Goal: Task Accomplishment & Management: Use online tool/utility

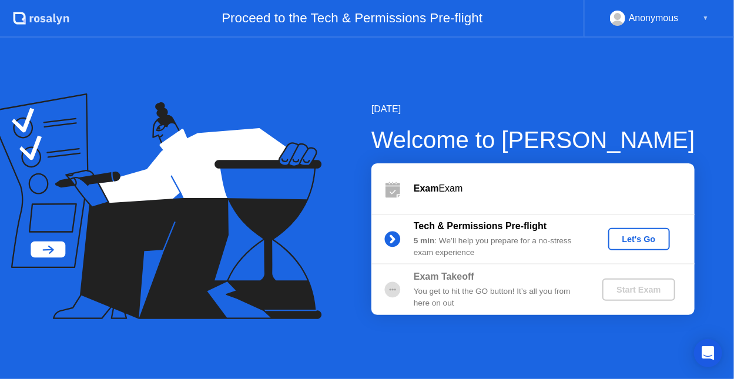
click at [623, 234] on div "Let's Go" at bounding box center [639, 238] width 52 height 9
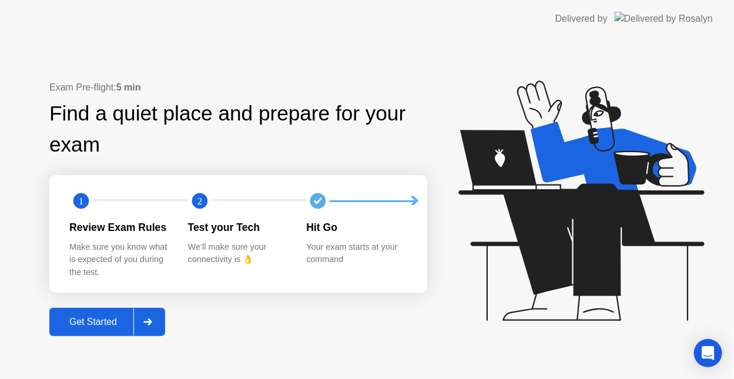
click at [137, 331] on div at bounding box center [147, 321] width 28 height 27
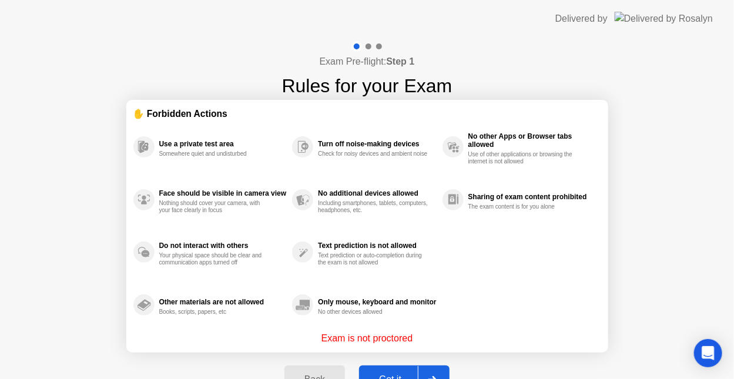
click at [430, 368] on div at bounding box center [432, 379] width 28 height 27
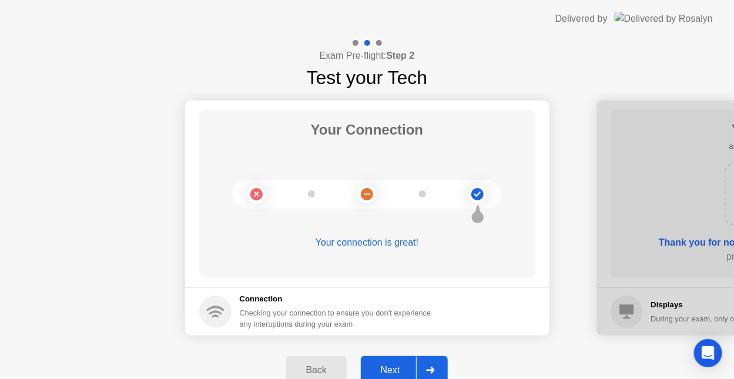
click at [419, 365] on div at bounding box center [430, 369] width 28 height 27
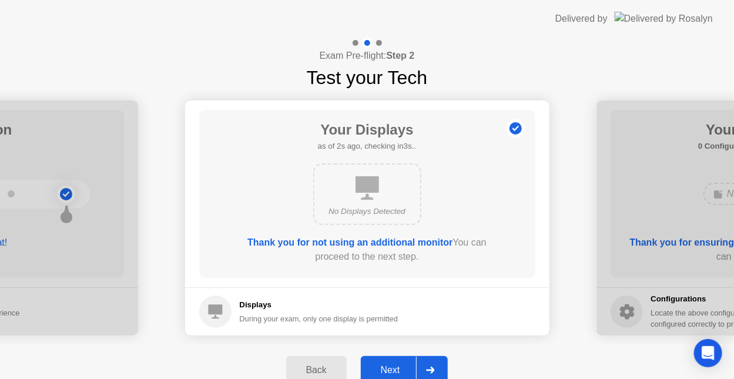
click at [419, 365] on div at bounding box center [430, 369] width 28 height 27
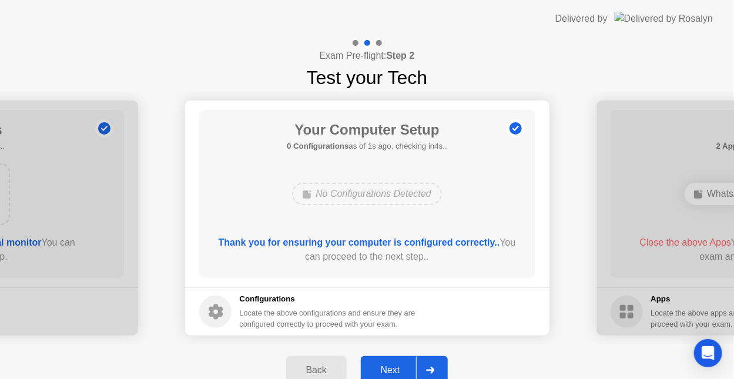
click at [419, 365] on div at bounding box center [430, 369] width 28 height 27
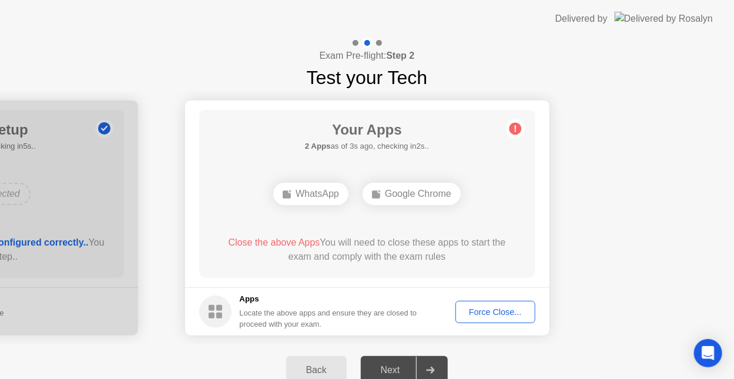
click at [502, 310] on div "Force Close..." at bounding box center [495, 311] width 72 height 9
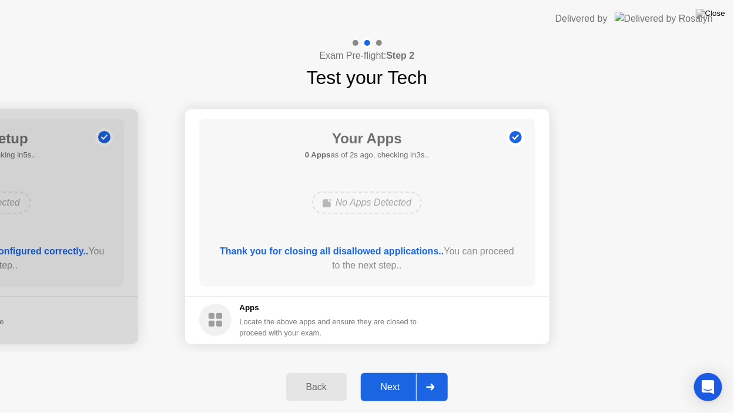
click at [426, 378] on div at bounding box center [430, 387] width 28 height 27
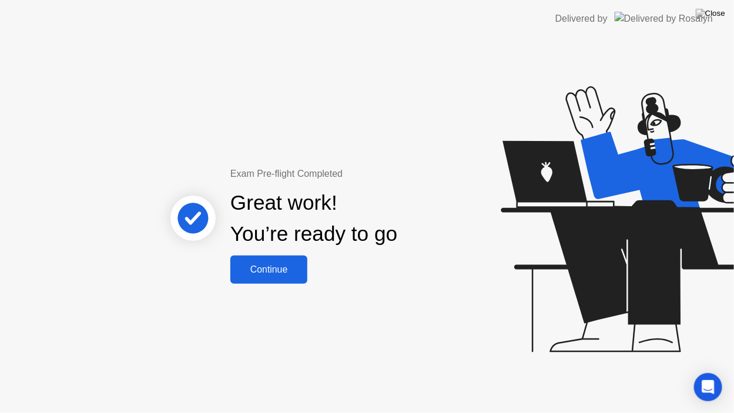
click at [282, 271] on div "Continue" at bounding box center [269, 269] width 70 height 11
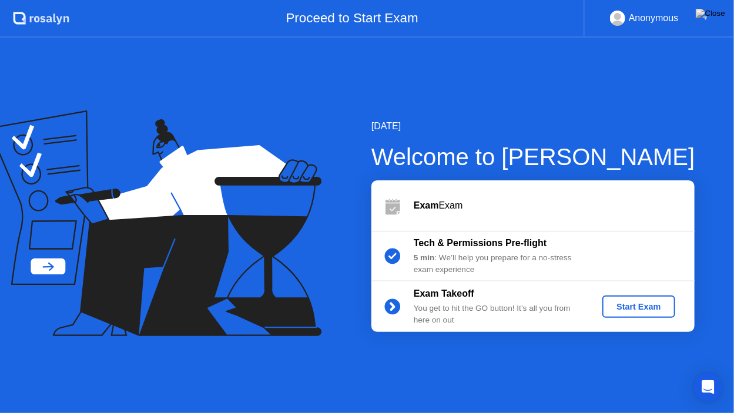
click at [635, 307] on div "Start Exam" at bounding box center [638, 306] width 63 height 9
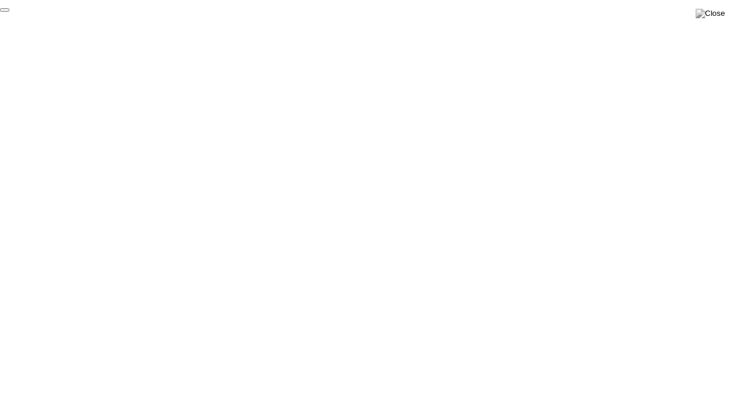
click div "End Proctoring Session"
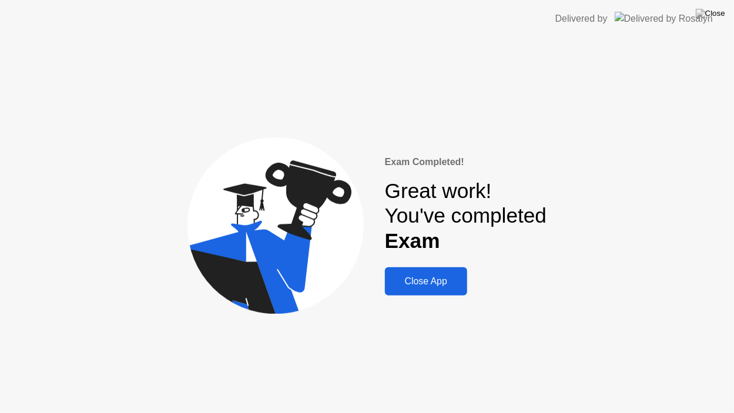
click at [395, 270] on button "Close App" at bounding box center [426, 281] width 82 height 28
